Goal: Task Accomplishment & Management: Complete application form

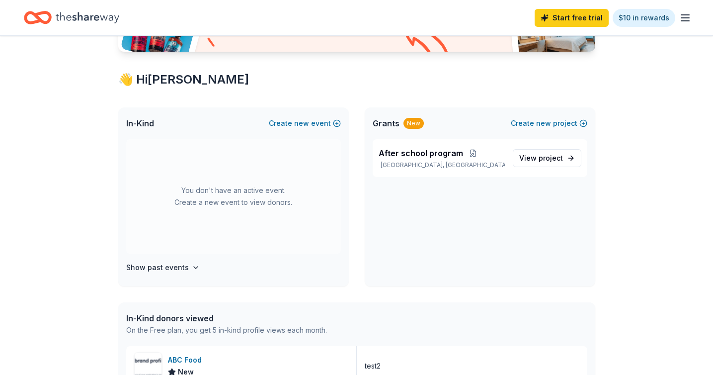
scroll to position [149, 0]
click at [180, 269] on h4 "Show past events" at bounding box center [157, 267] width 63 height 12
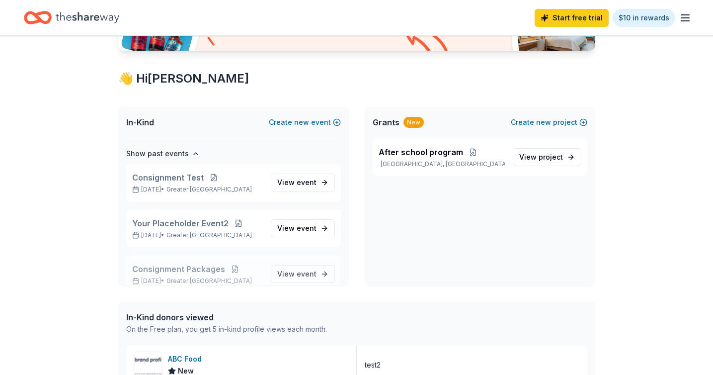
scroll to position [114, 0]
click at [337, 122] on button "Create new event" at bounding box center [305, 122] width 72 height 12
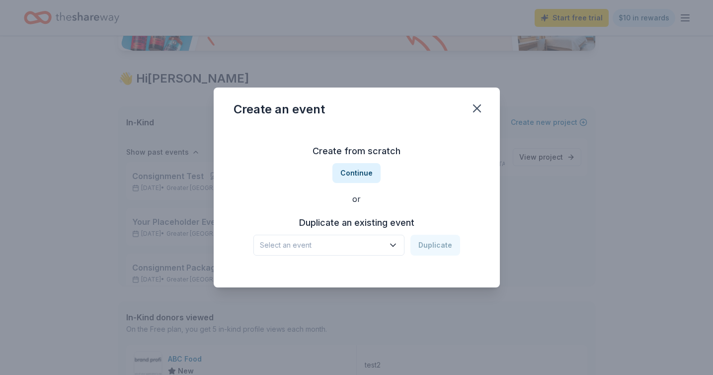
click at [367, 248] on span "Select an event" at bounding box center [322, 245] width 124 height 12
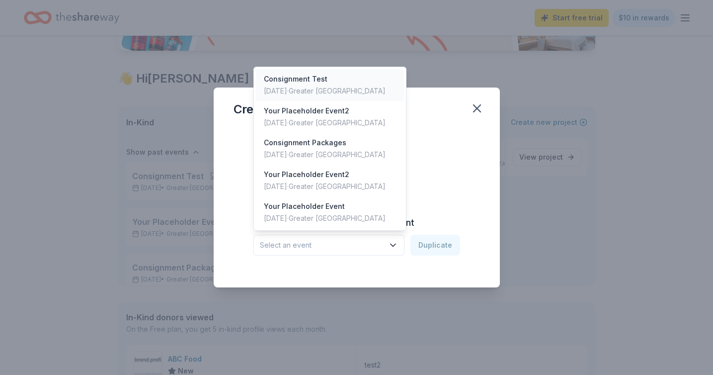
click at [310, 82] on div "Consignment Test" at bounding box center [325, 79] width 122 height 12
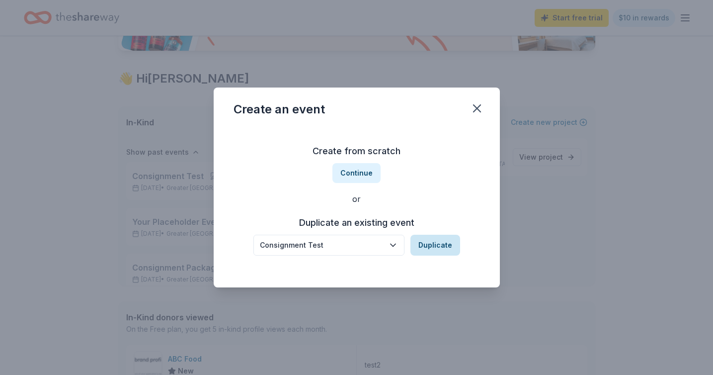
click at [453, 244] on button "Duplicate" at bounding box center [436, 245] width 50 height 21
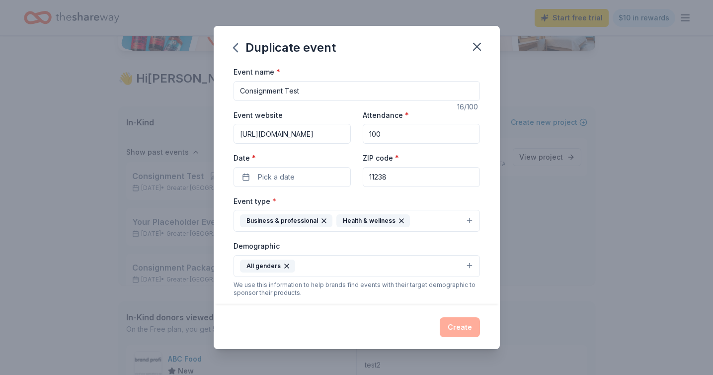
click at [323, 87] on input "Consignment Test" at bounding box center [357, 91] width 247 height 20
type input "Consignment Test 3"
click at [303, 182] on button "Pick a date" at bounding box center [292, 177] width 117 height 20
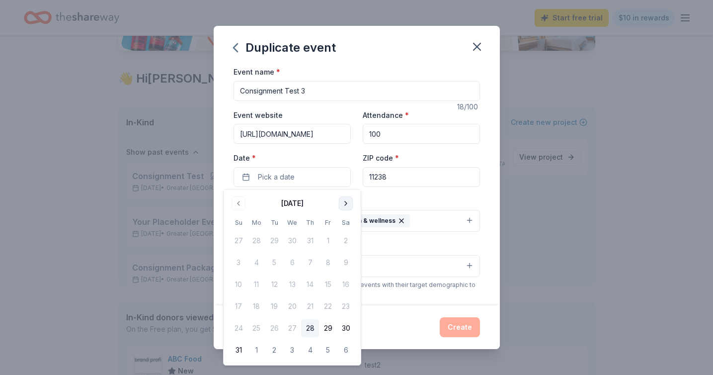
click at [346, 206] on button "Go to next month" at bounding box center [346, 203] width 14 height 14
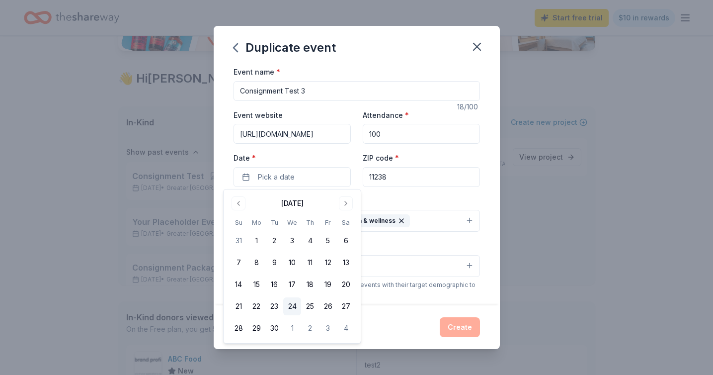
click at [293, 304] on button "24" at bounding box center [292, 306] width 18 height 18
click at [389, 189] on div "Event name * Consignment Test 3 18 /100 Event website [URL][DOMAIN_NAME] Attend…" at bounding box center [357, 295] width 247 height 461
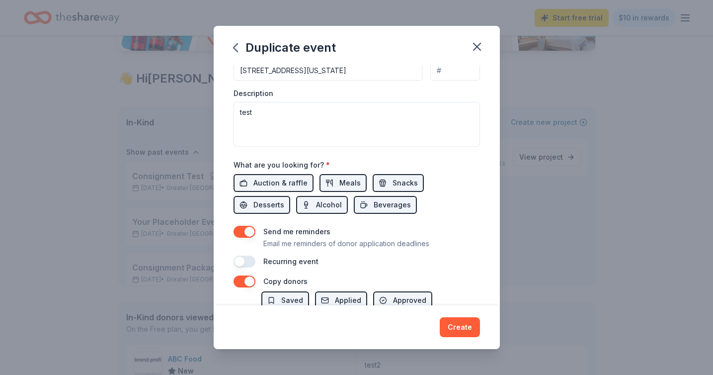
scroll to position [335, 0]
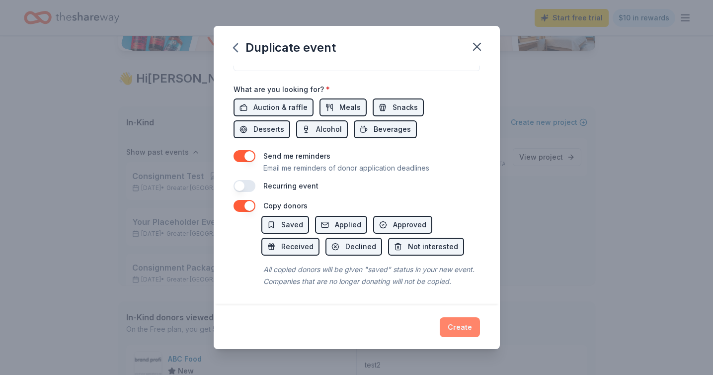
click at [464, 328] on button "Create" at bounding box center [460, 327] width 40 height 20
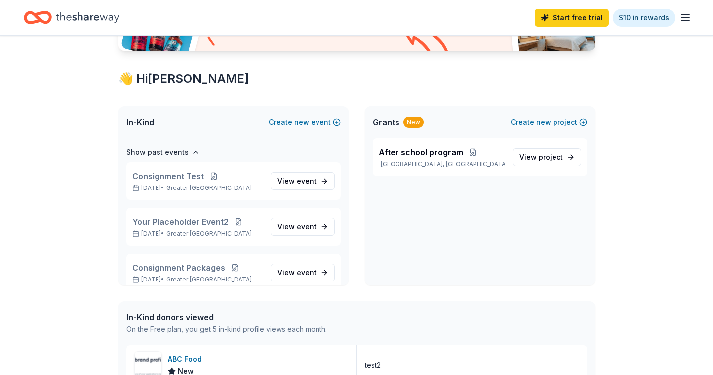
scroll to position [38, 0]
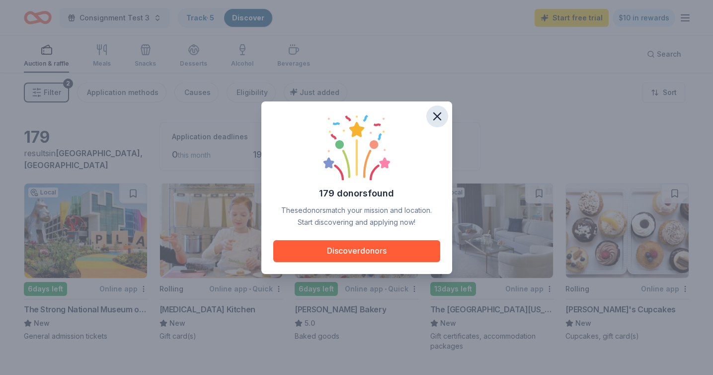
click at [433, 118] on icon "button" at bounding box center [438, 116] width 14 height 14
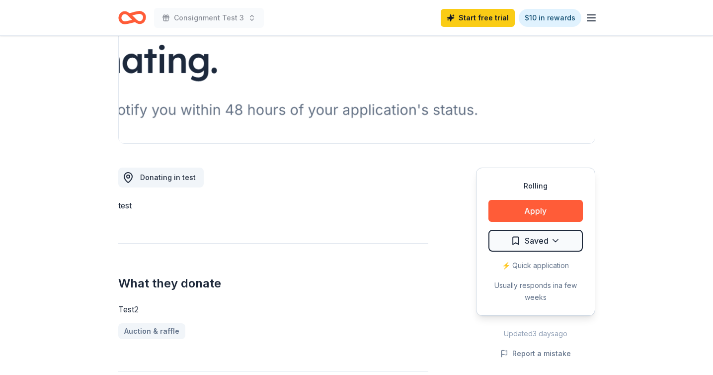
scroll to position [183, 0]
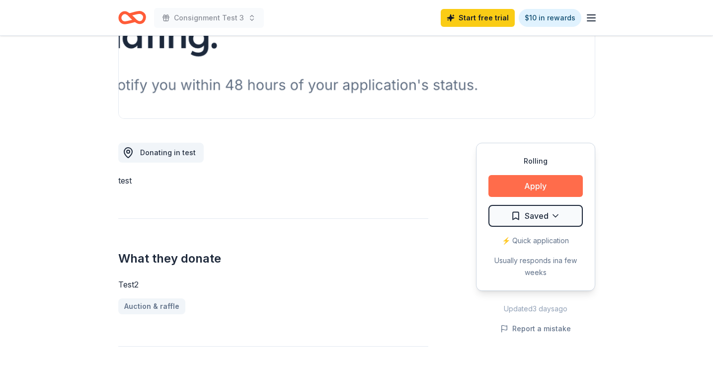
click at [557, 191] on button "Apply" at bounding box center [536, 186] width 94 height 22
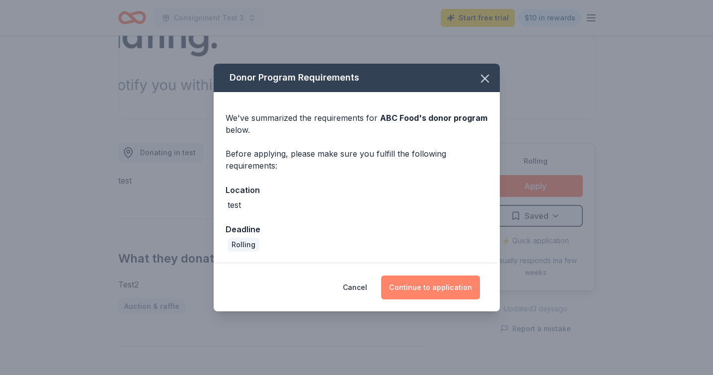
click at [434, 283] on button "Continue to application" at bounding box center [430, 287] width 99 height 24
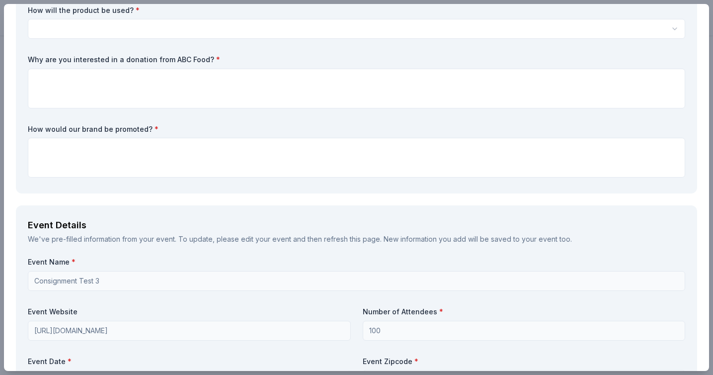
scroll to position [25, 0]
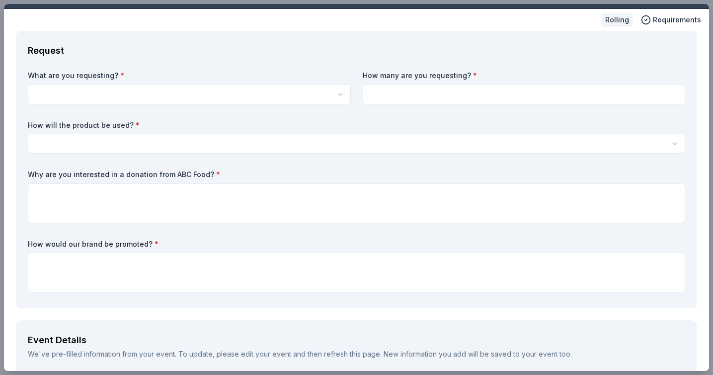
click at [178, 104] on div "What are you requesting? * test2 How many are you requesting? * How will the pr…" at bounding box center [357, 184] width 658 height 226
click at [157, 103] on html "Consignment Test 3 Start free trial $10 in rewards Rolling Share ABC Food New S…" at bounding box center [356, 4] width 713 height 375
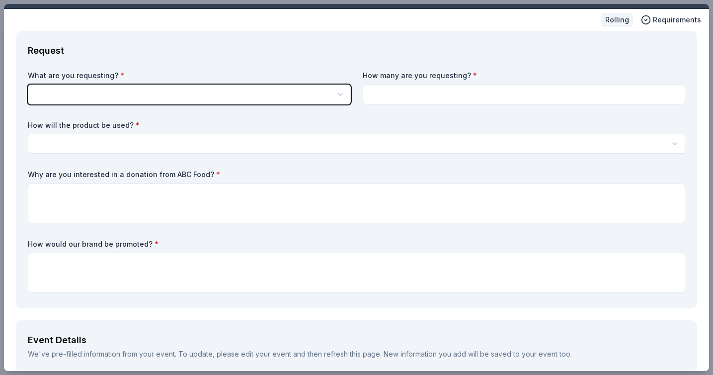
scroll to position [0, 0]
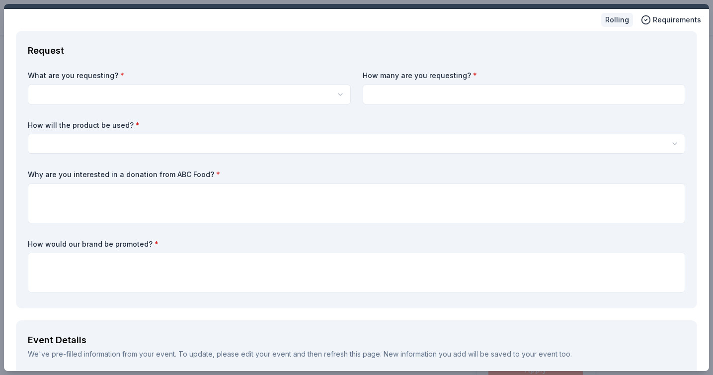
click at [124, 91] on html "Consignment Test 3 Saved Apply Rolling Share ABC Food New Share Donating in tes…" at bounding box center [356, 187] width 713 height 375
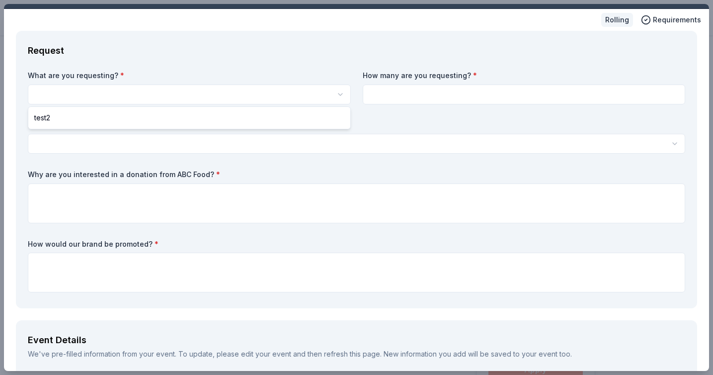
select select "test2"
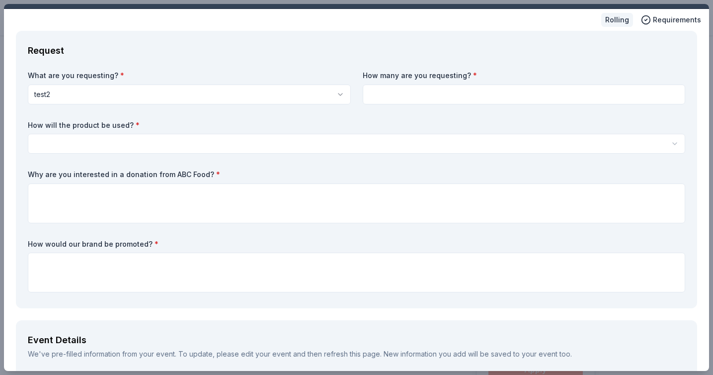
click at [428, 104] on div "What are you requesting? * test2 test2 How many are you requesting? * How will …" at bounding box center [357, 184] width 658 height 226
click at [427, 100] on input at bounding box center [524, 95] width 323 height 20
type input "2"
click at [396, 138] on html "Consignment Test 3 Saved Apply Rolling Share ABC Food New Share Donating in tes…" at bounding box center [356, 187] width 713 height 375
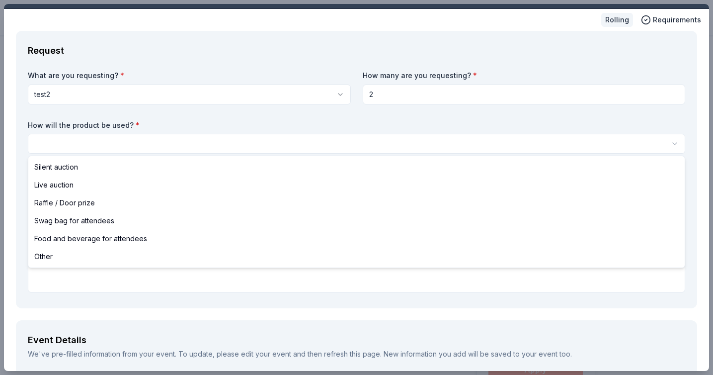
select select "liveAuction"
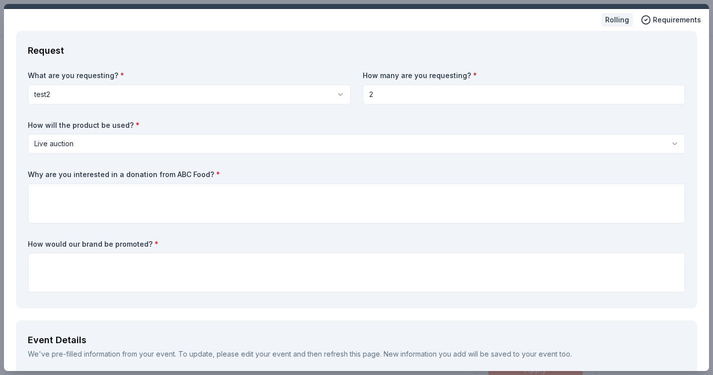
click at [287, 225] on div "What are you requesting? * test2 test2 How many are you requesting? * 2 How wil…" at bounding box center [357, 184] width 658 height 226
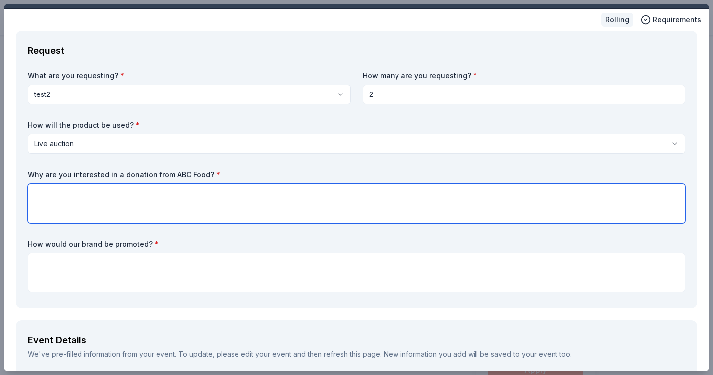
click at [282, 215] on textarea at bounding box center [357, 203] width 658 height 40
type textarea "test"
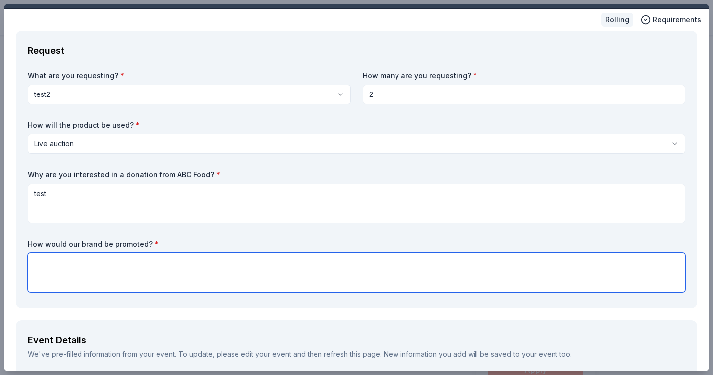
click at [230, 285] on textarea at bounding box center [357, 273] width 658 height 40
paste textarea "test"
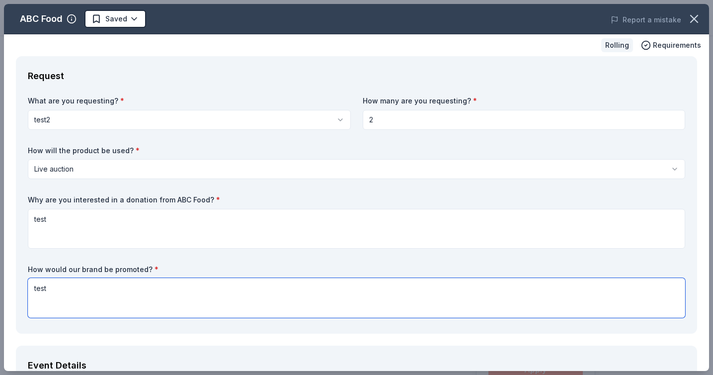
type textarea "test"
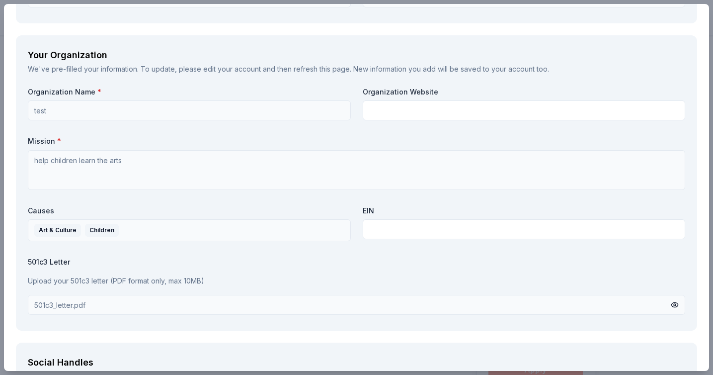
scroll to position [1102, 0]
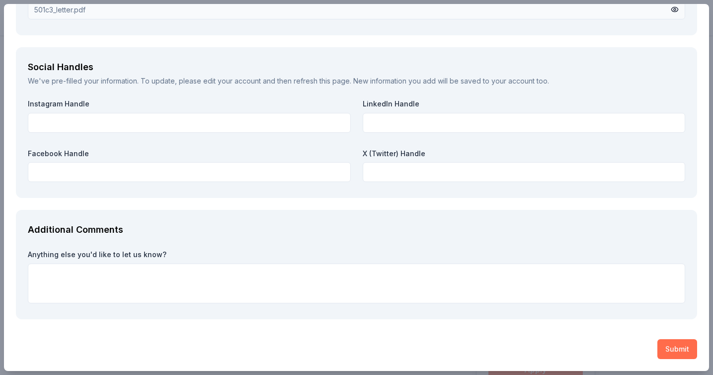
click at [681, 352] on button "Submit" at bounding box center [678, 349] width 40 height 20
